Goal: Information Seeking & Learning: Learn about a topic

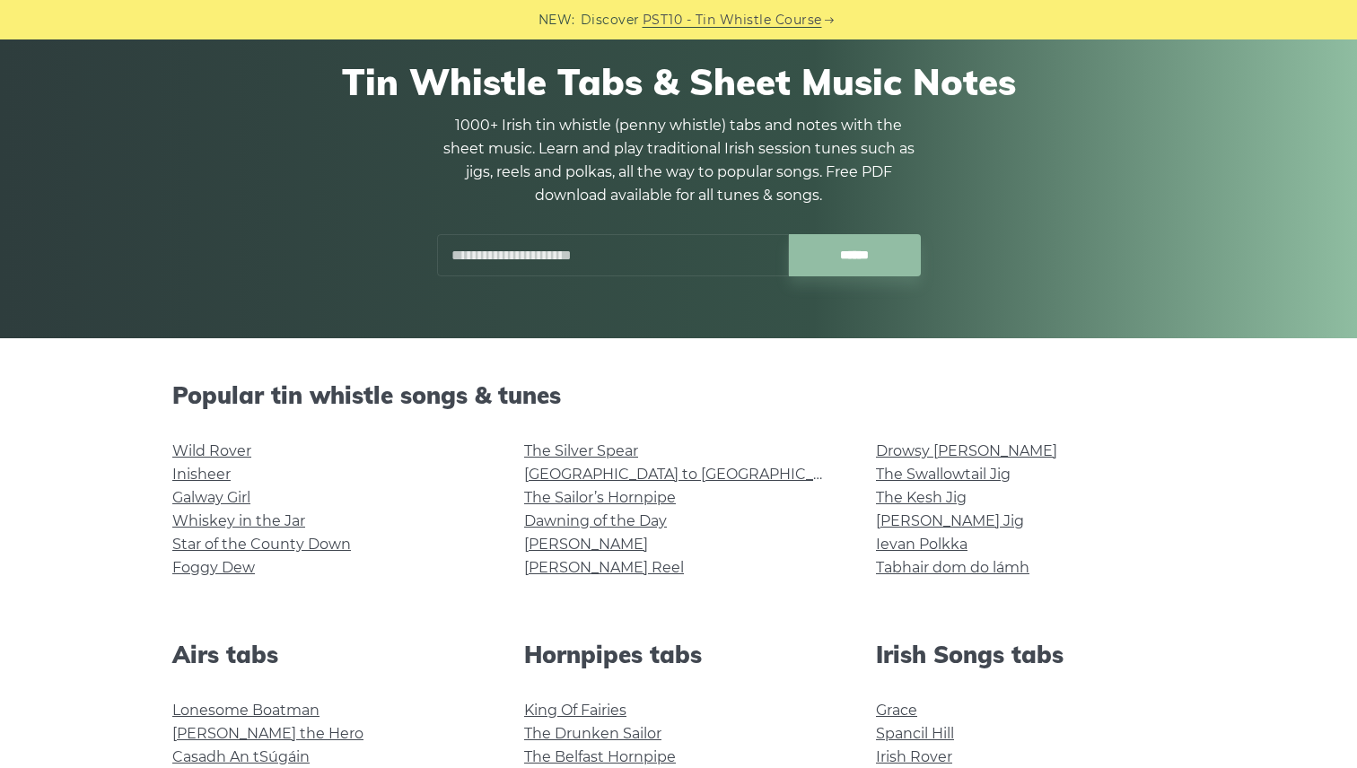
scroll to position [126, 0]
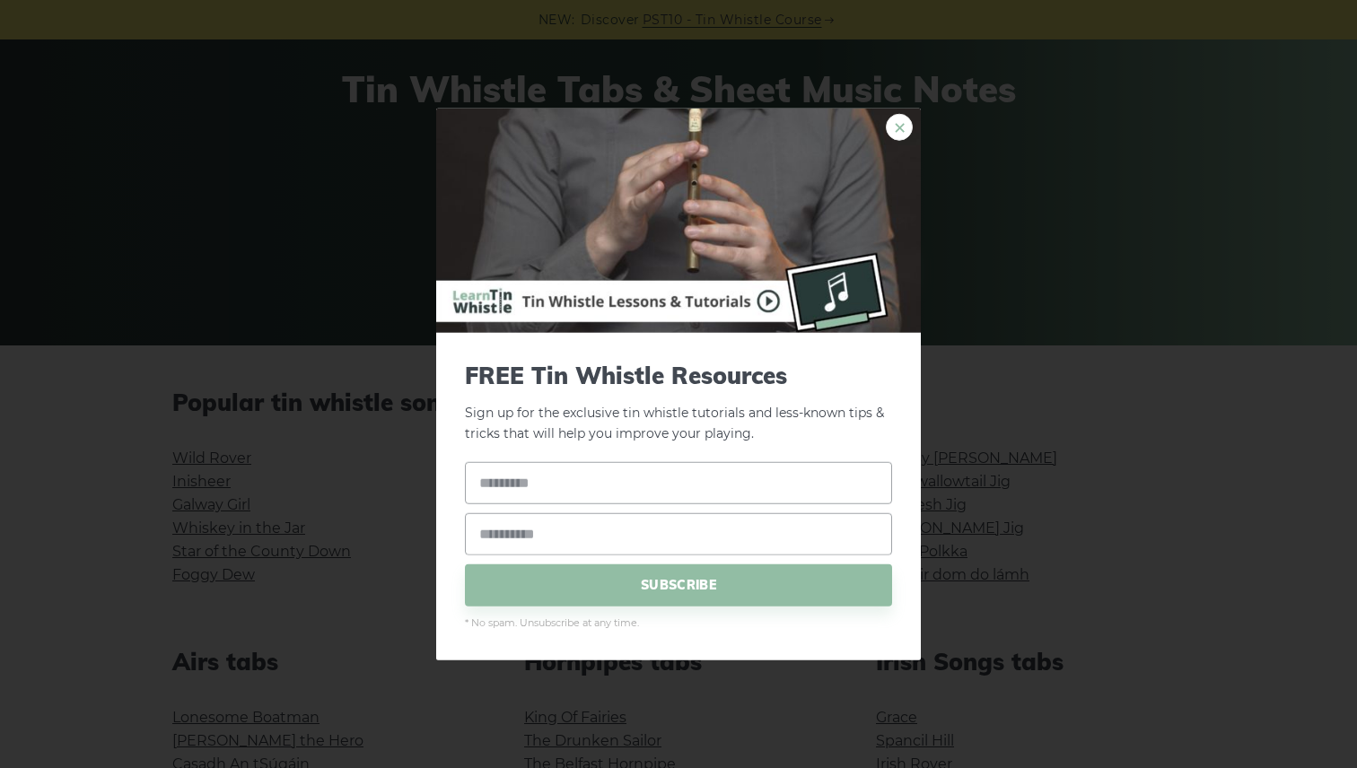
click at [899, 137] on link "×" at bounding box center [899, 127] width 27 height 27
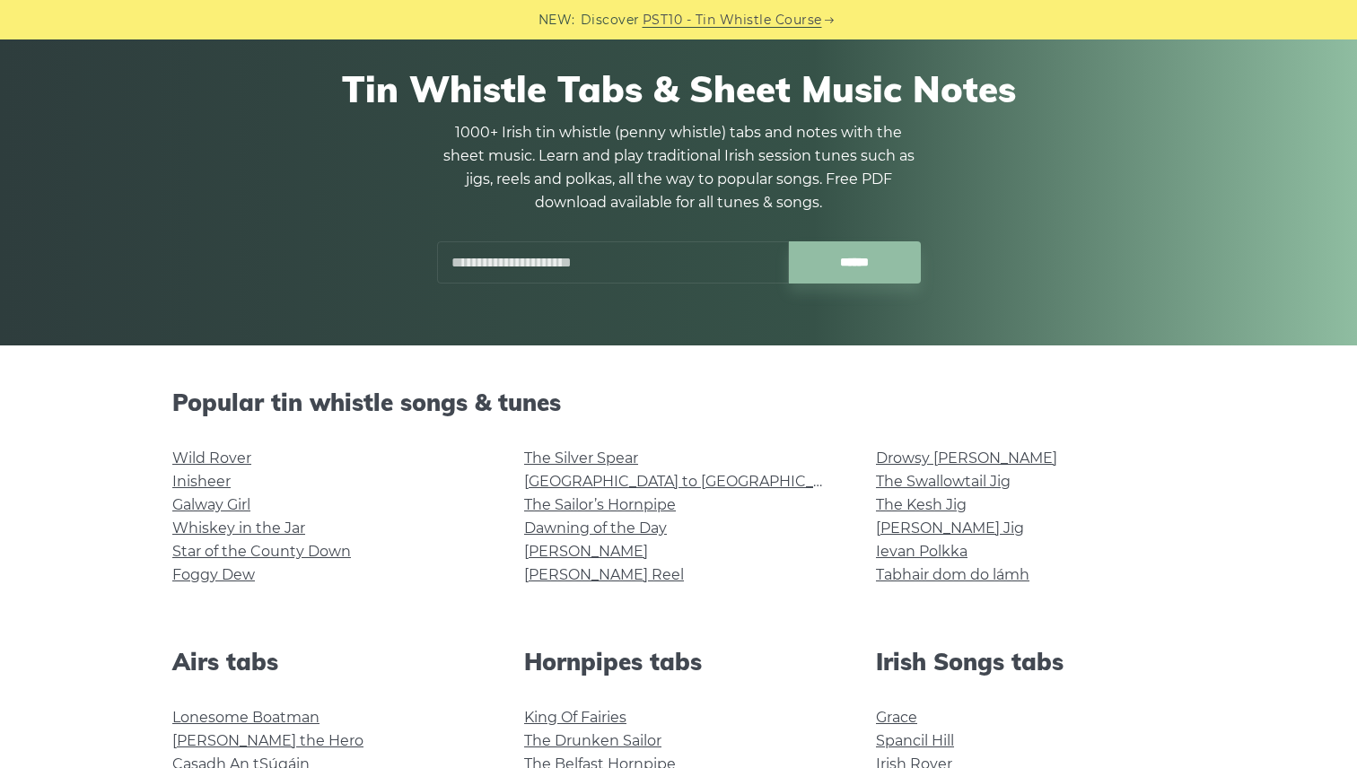
click at [679, 267] on input "text" at bounding box center [613, 262] width 352 height 42
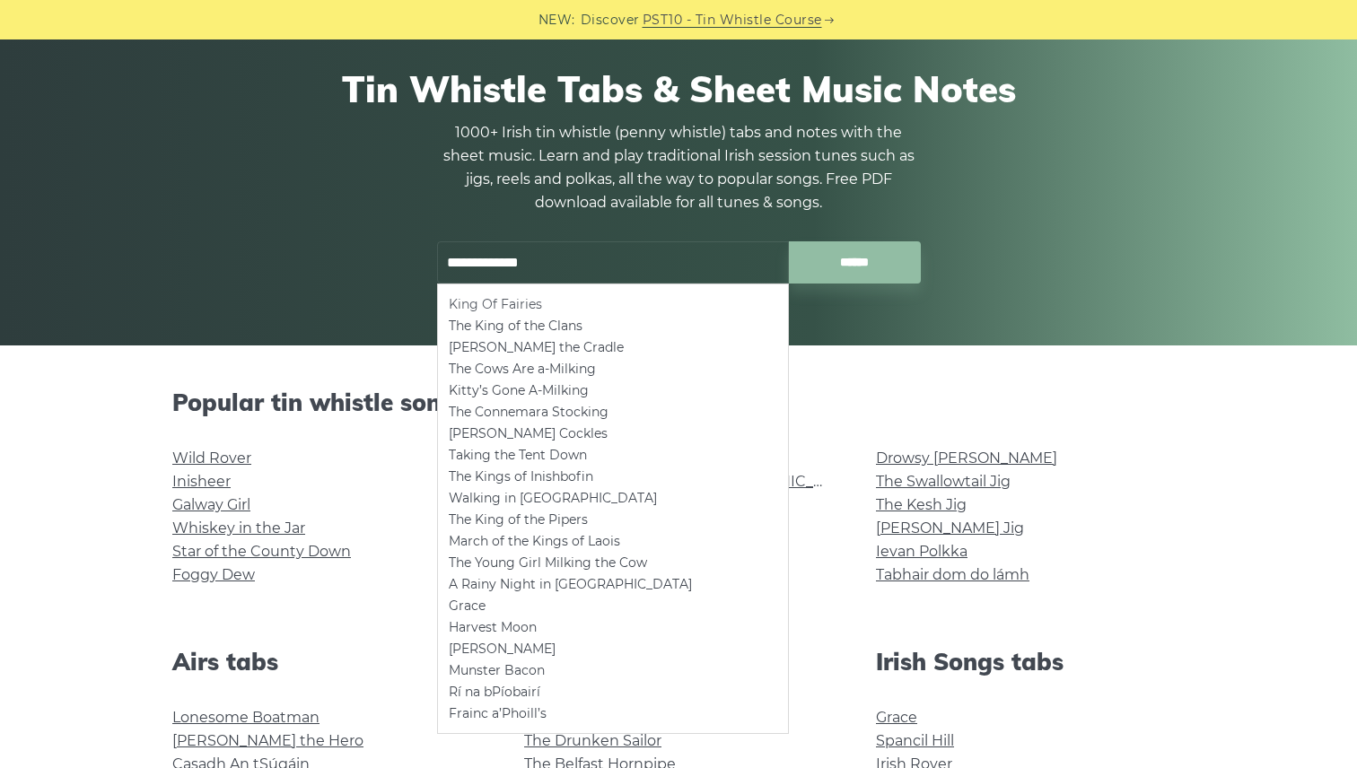
click at [528, 302] on li "King Of Fairies" at bounding box center [613, 304] width 328 height 22
type input "**********"
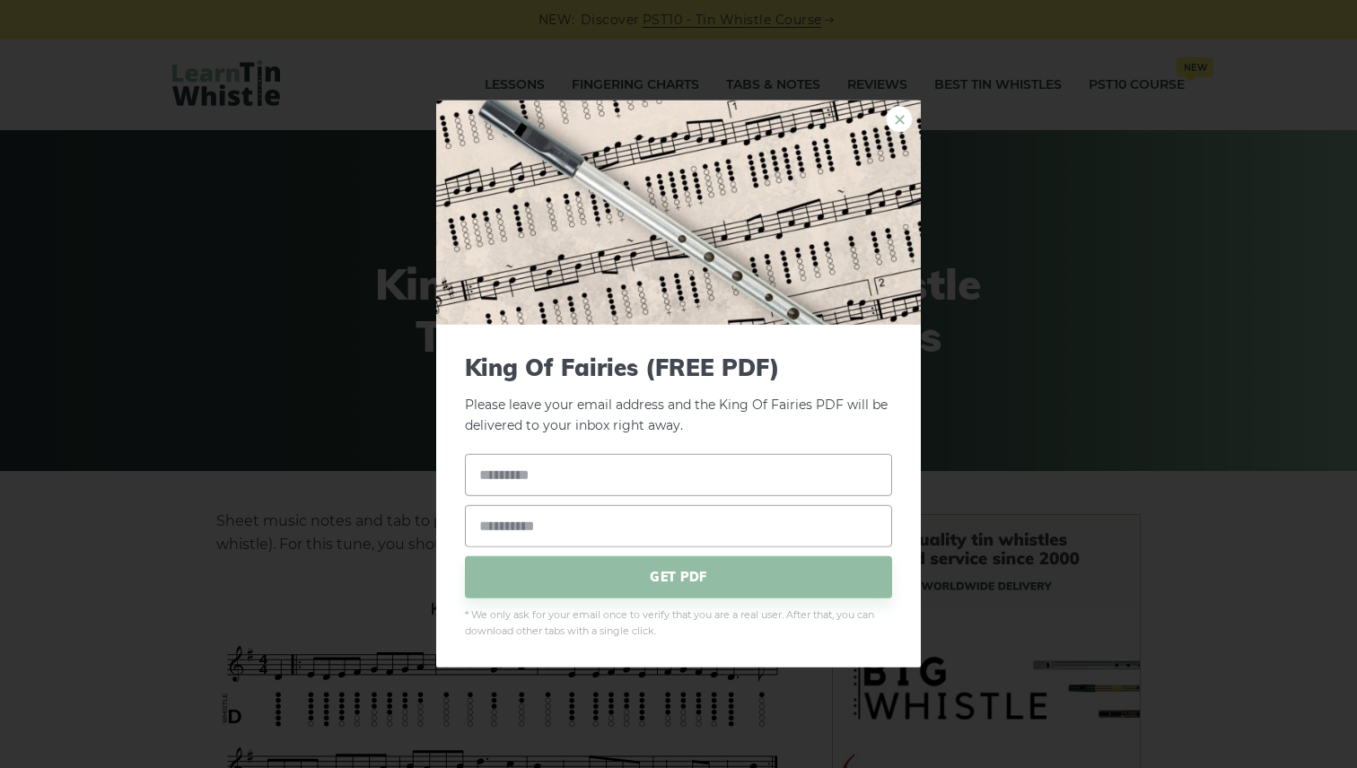
click at [900, 120] on link "×" at bounding box center [899, 119] width 27 height 27
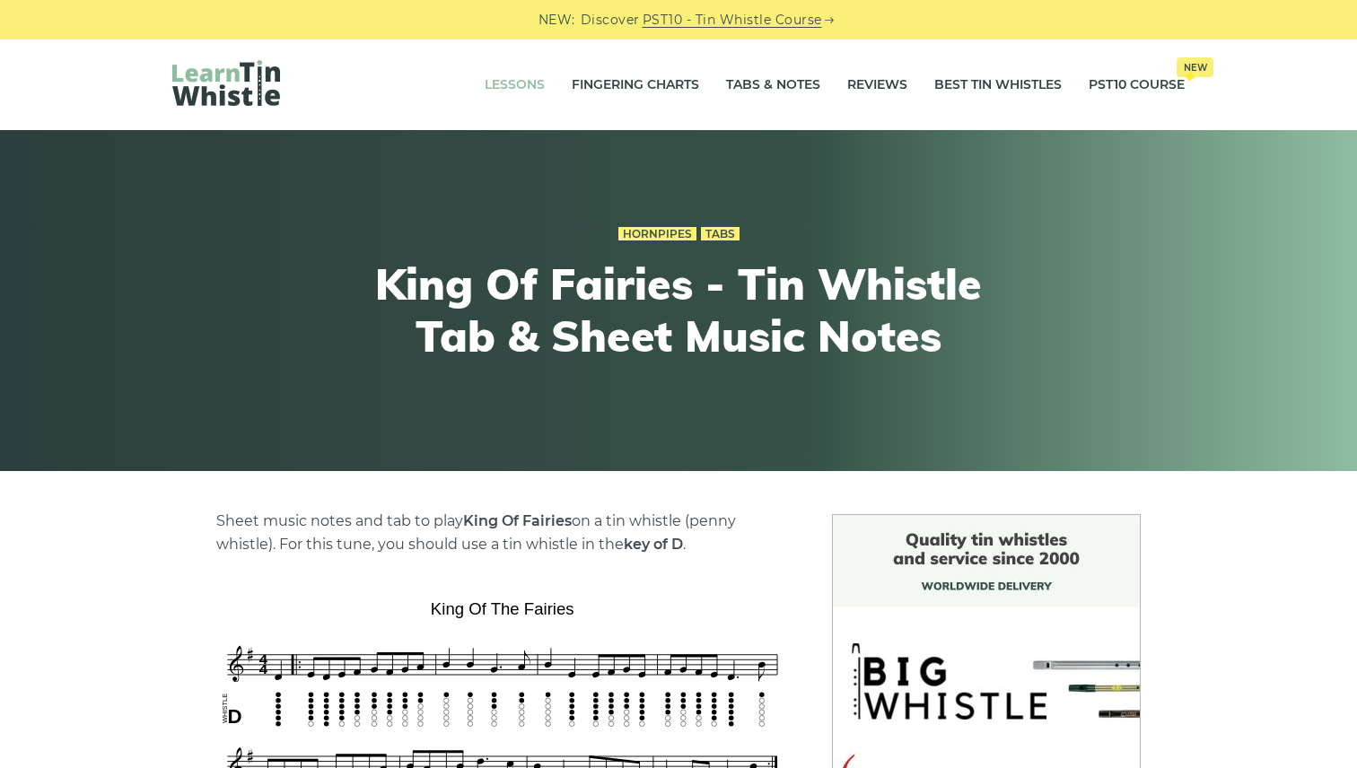
click at [527, 91] on link "Lessons" at bounding box center [515, 85] width 60 height 45
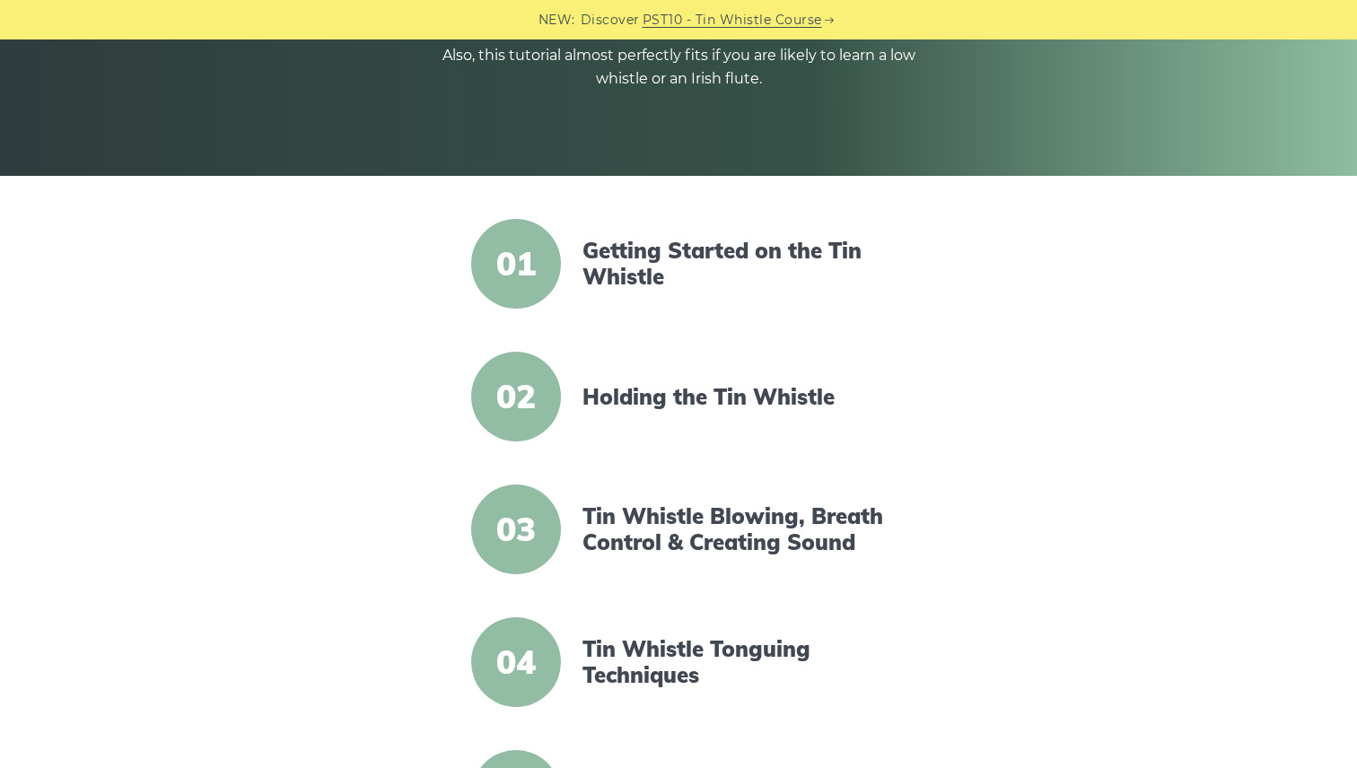
scroll to position [307, 0]
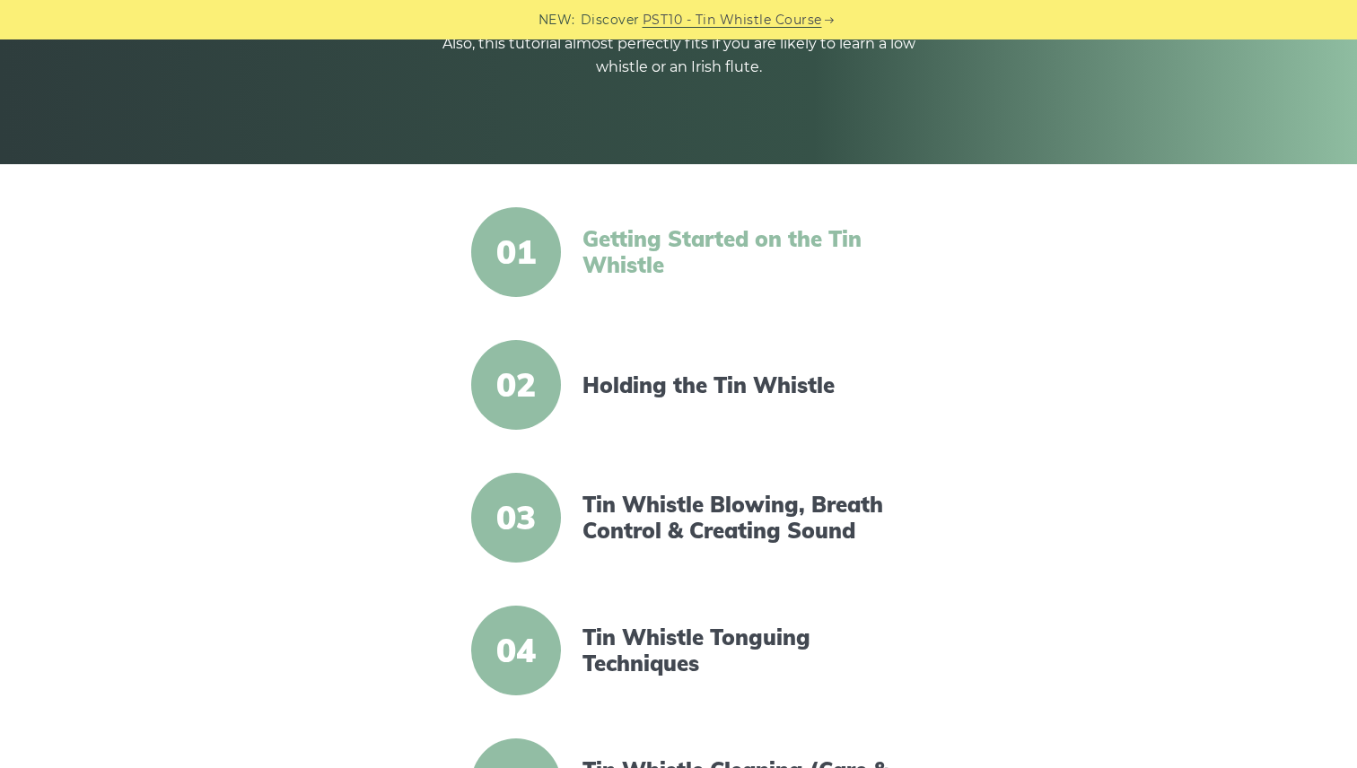
click at [624, 248] on link "Getting Started on the Tin Whistle" at bounding box center [736, 252] width 309 height 52
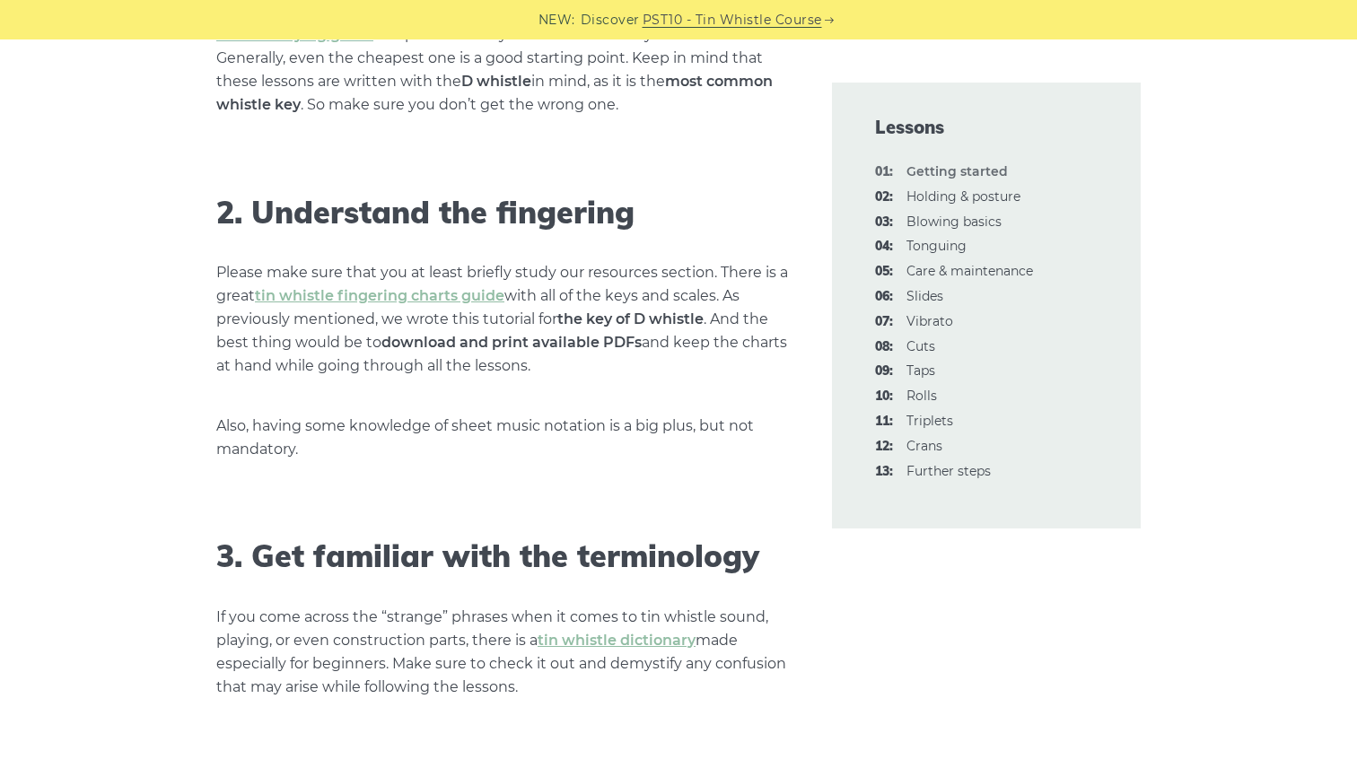
scroll to position [1322, 0]
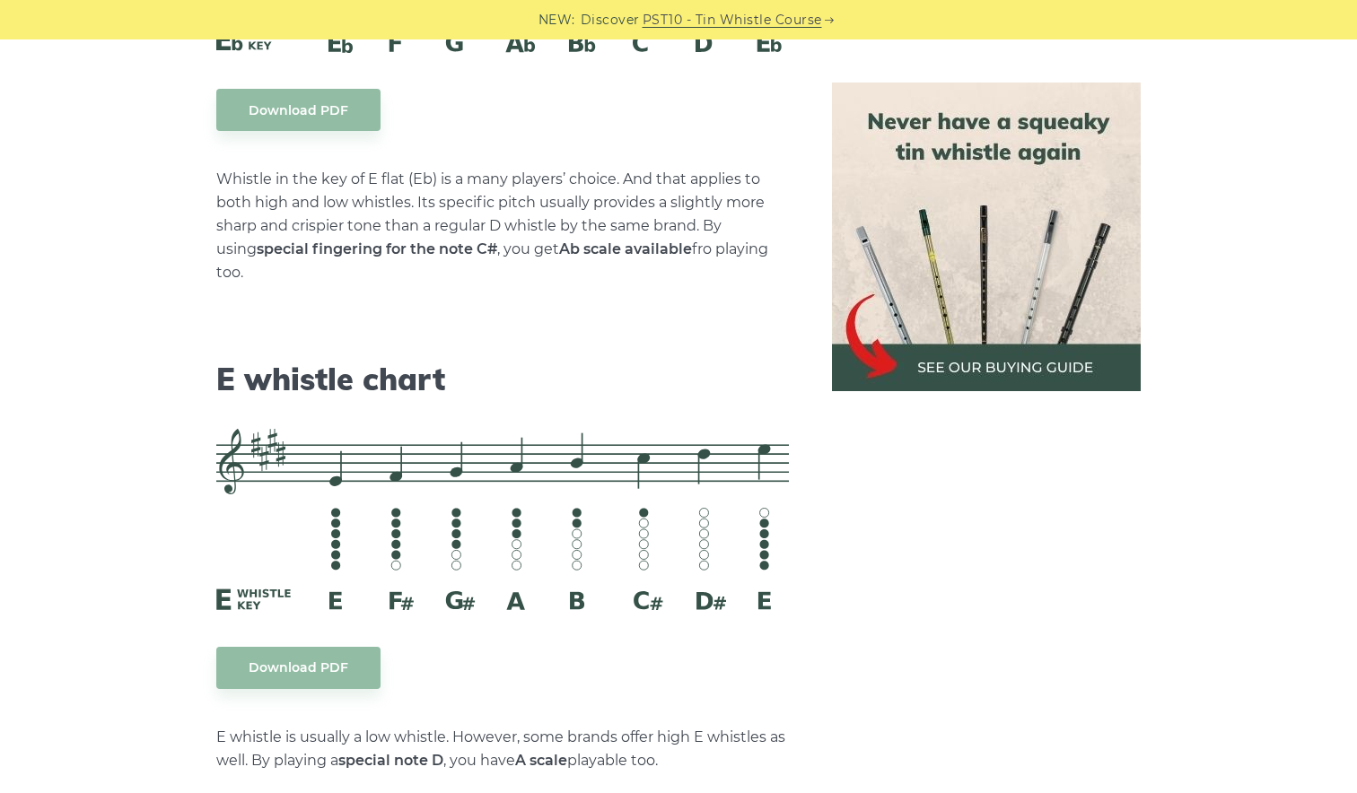
scroll to position [7399, 0]
